Goal: Task Accomplishment & Management: Manage account settings

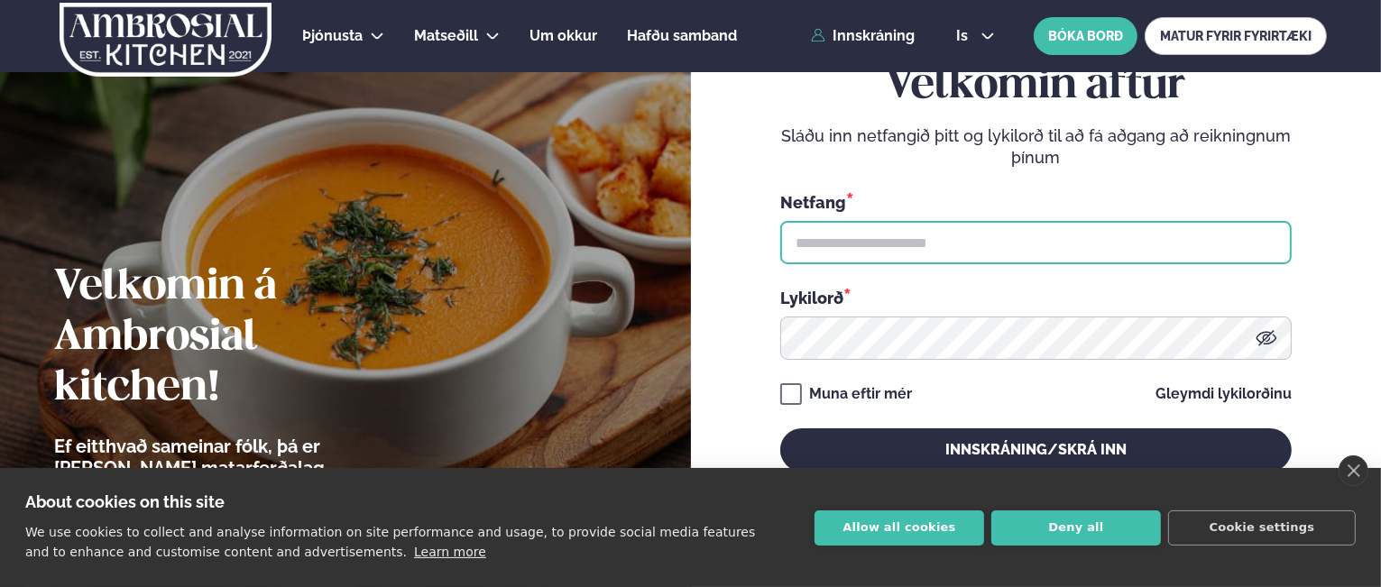
click at [927, 237] on input "text" at bounding box center [1035, 242] width 511 height 43
type input "**********"
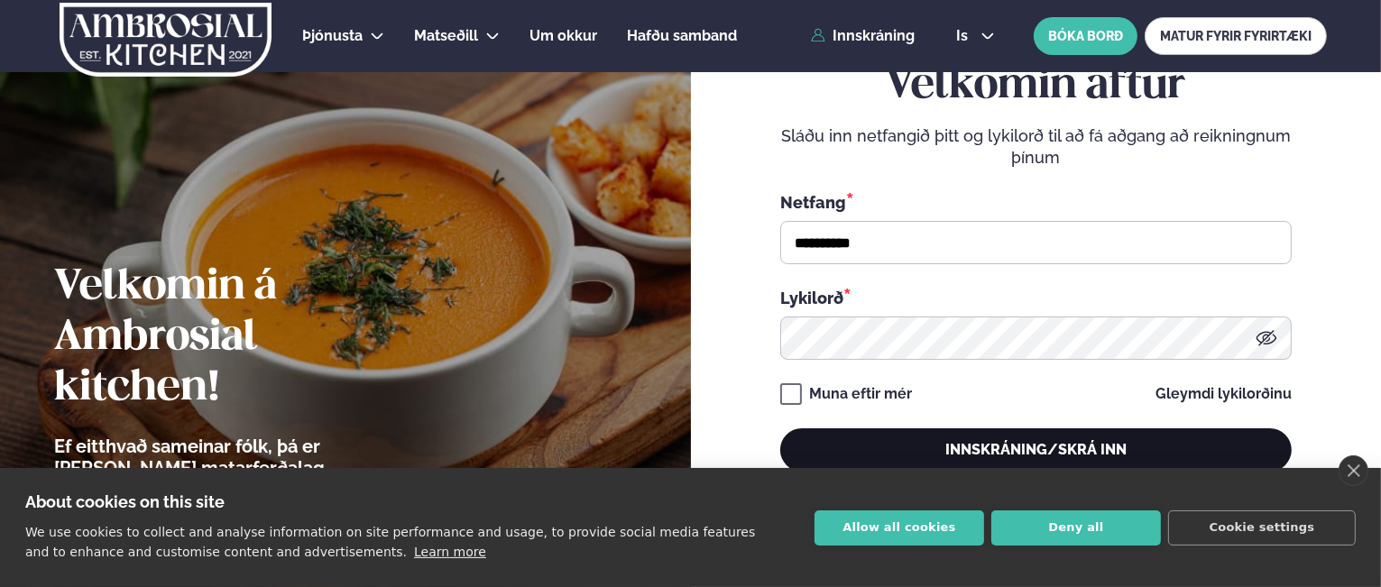
click at [1025, 439] on button "Innskráning/Skrá inn" at bounding box center [1035, 449] width 511 height 43
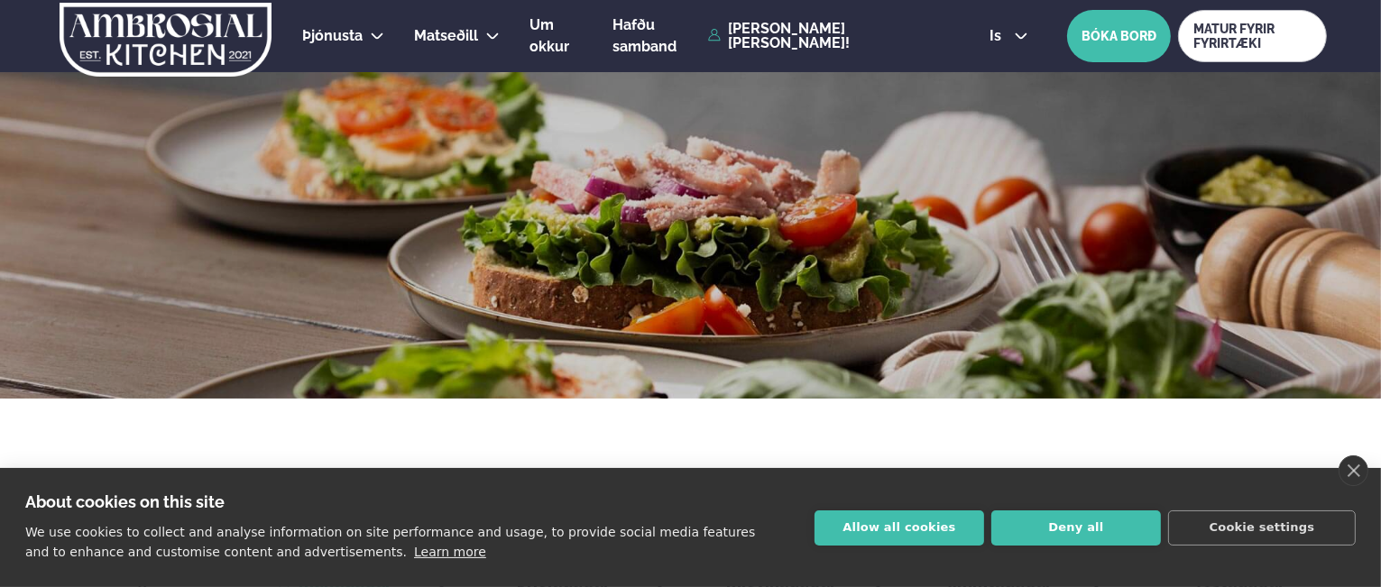
click at [1005, 521] on button "Deny all" at bounding box center [1076, 528] width 170 height 35
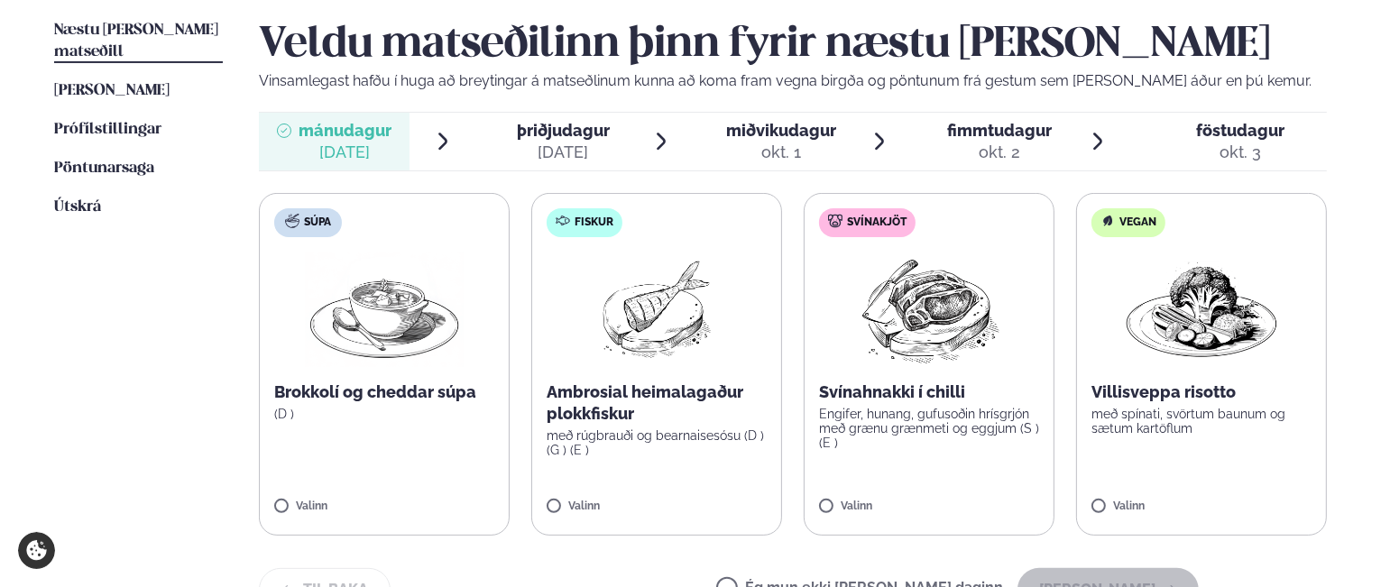
scroll to position [541, 0]
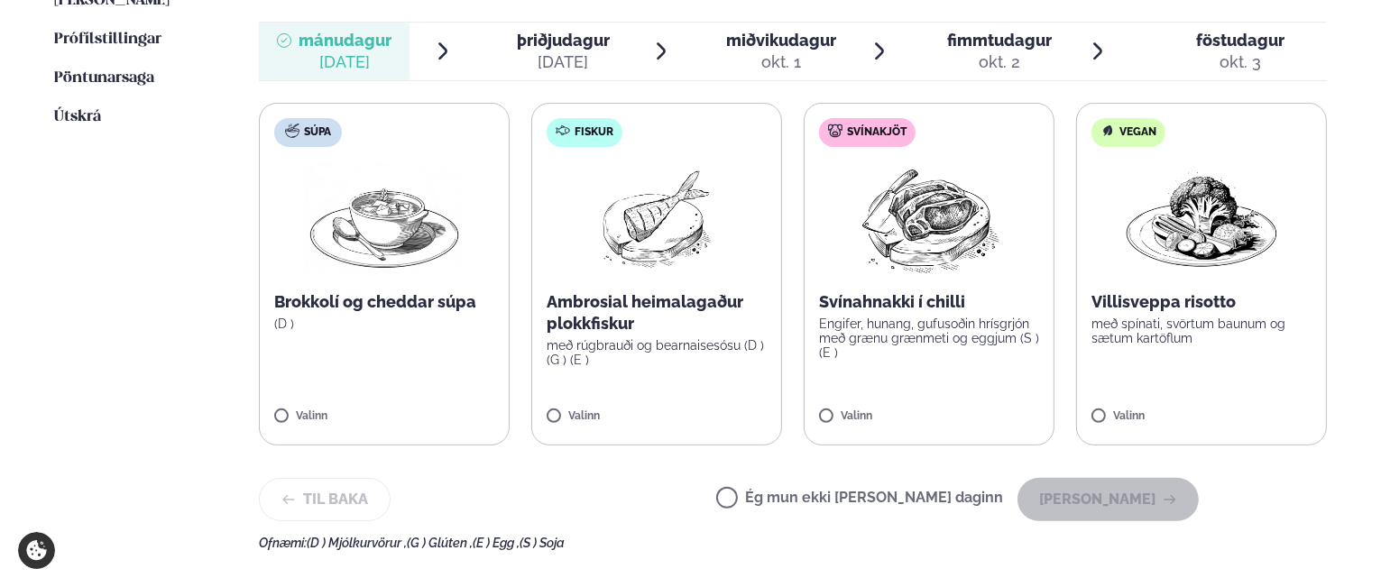
click at [790, 495] on label "Ég mun ekki [PERSON_NAME] daginn" at bounding box center [859, 500] width 287 height 19
click at [1115, 492] on button "[PERSON_NAME]" at bounding box center [1107, 499] width 181 height 43
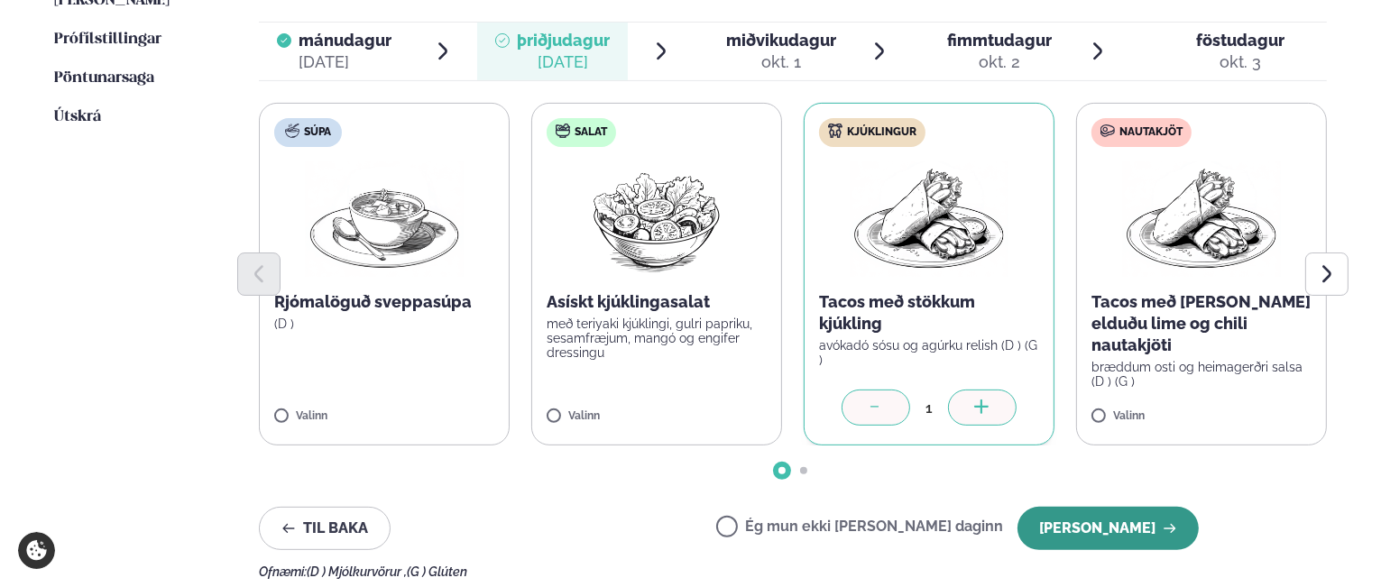
click at [1082, 526] on button "[PERSON_NAME]" at bounding box center [1107, 528] width 181 height 43
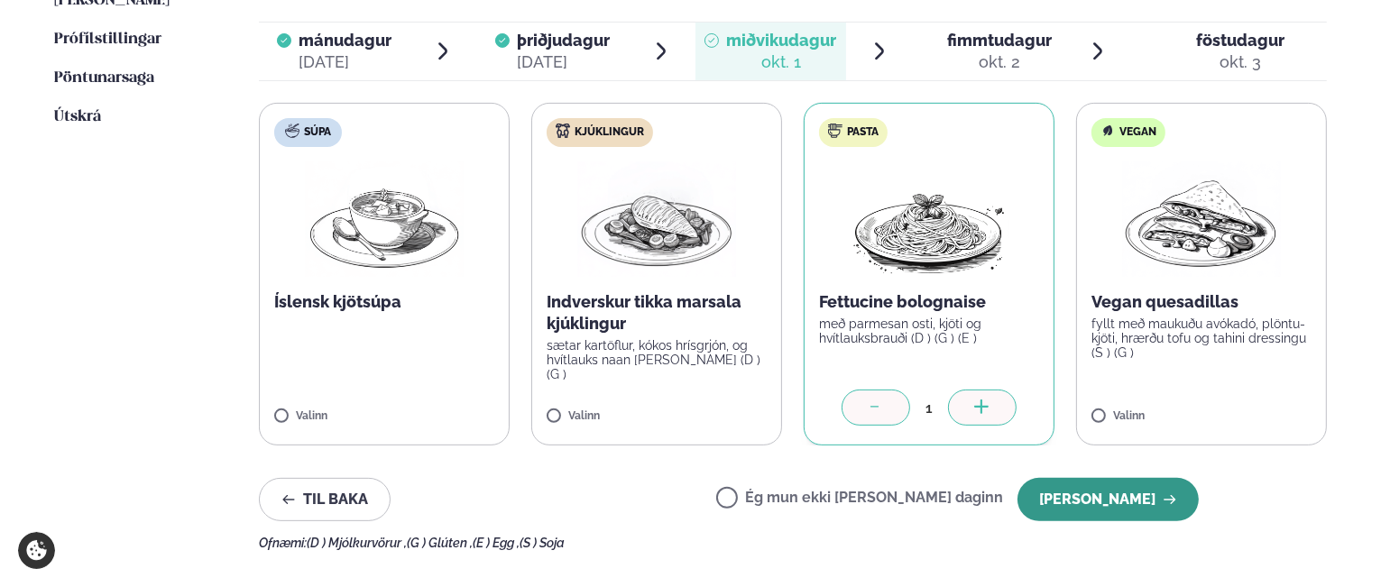
click at [1089, 503] on button "[PERSON_NAME]" at bounding box center [1107, 499] width 181 height 43
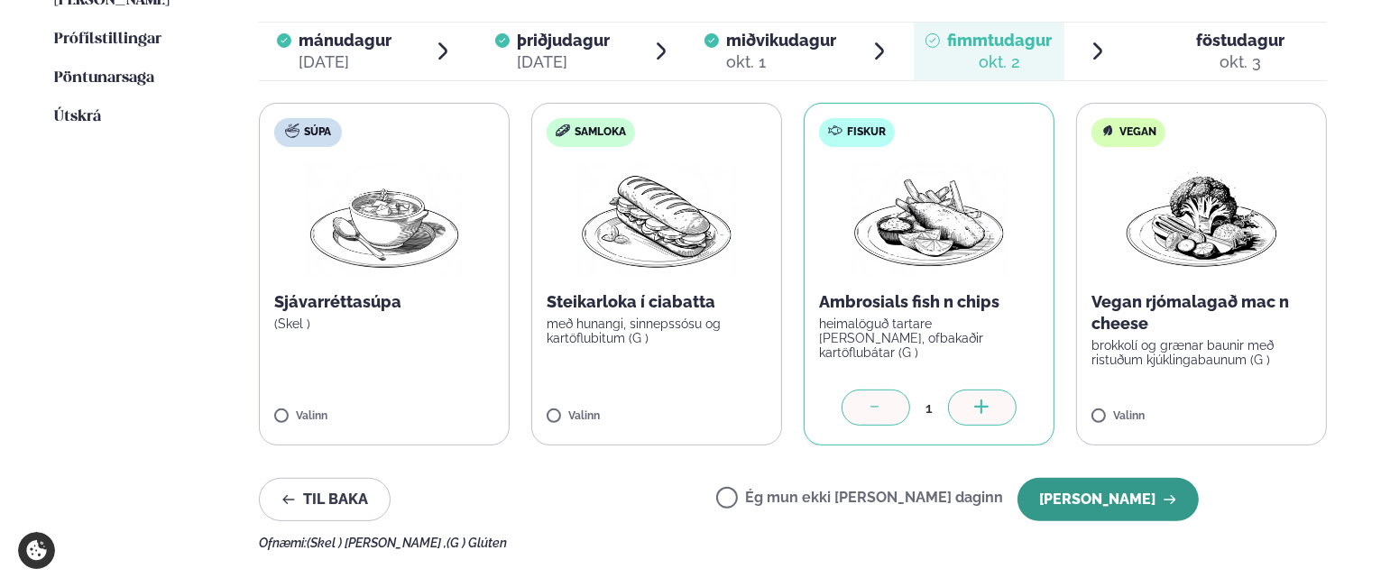
click at [1082, 493] on button "[PERSON_NAME]" at bounding box center [1107, 499] width 181 height 43
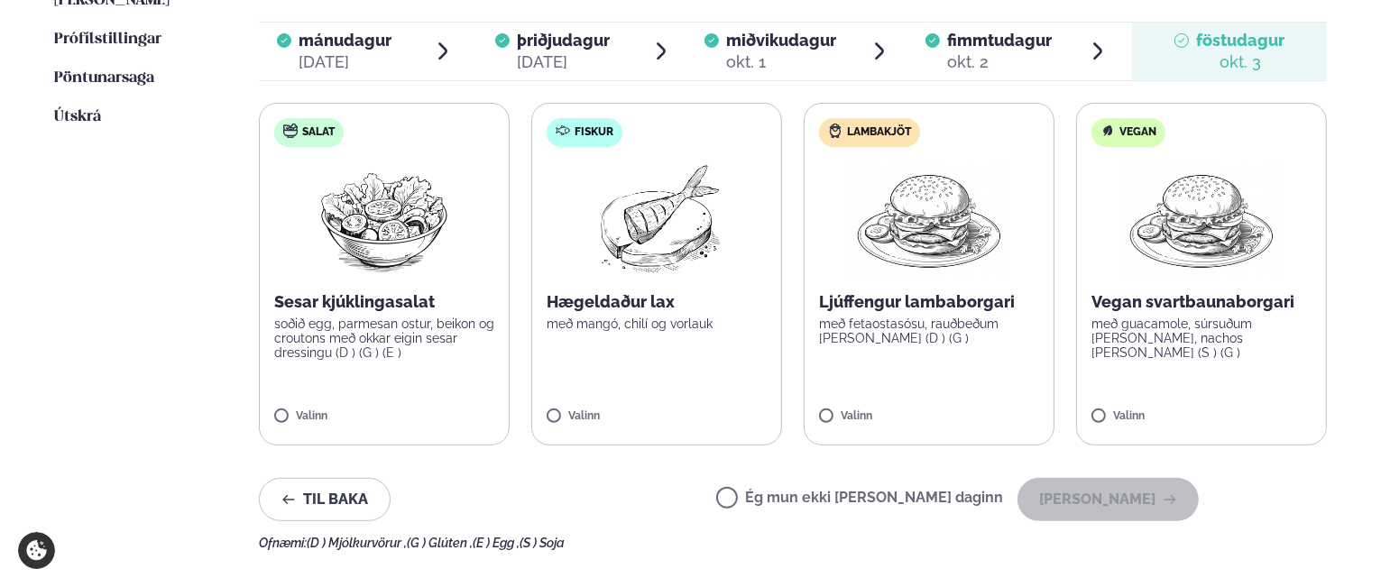
click at [788, 497] on label "Ég mun ekki [PERSON_NAME] daginn" at bounding box center [859, 500] width 287 height 19
click at [1100, 495] on button "[PERSON_NAME]" at bounding box center [1107, 499] width 181 height 43
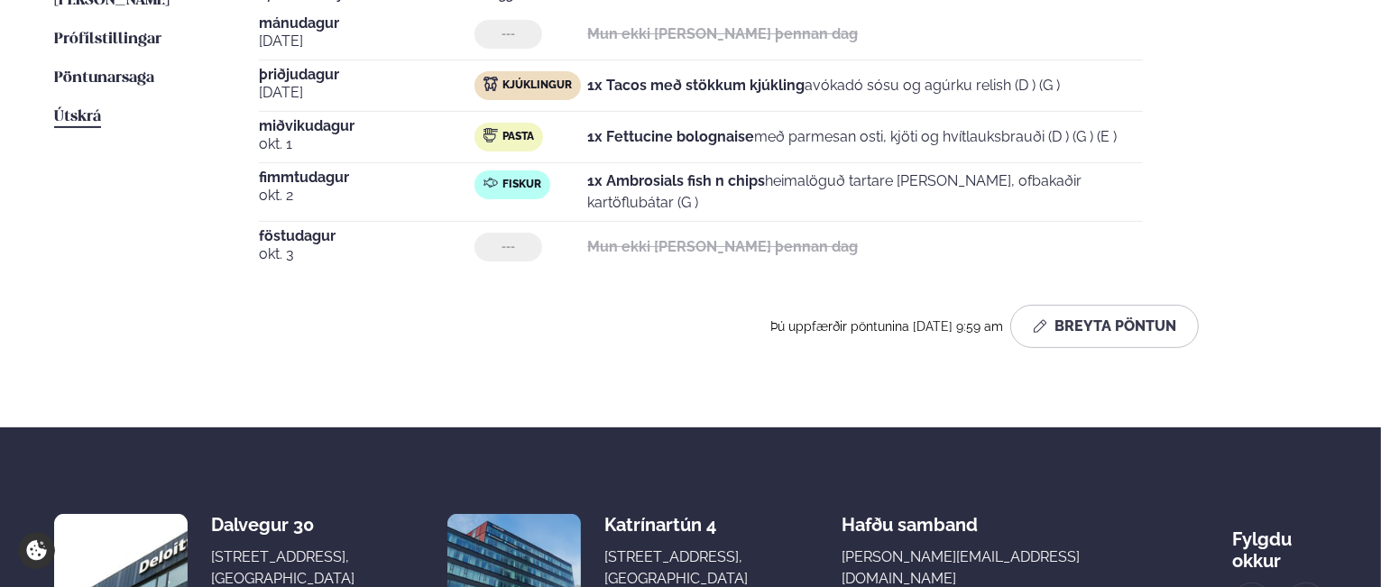
click at [82, 109] on span "Útskrá" at bounding box center [77, 116] width 47 height 15
